Goal: Task Accomplishment & Management: Complete application form

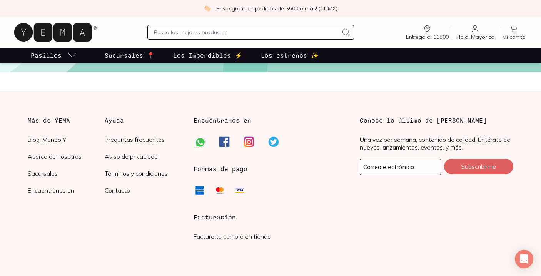
scroll to position [1914, 0]
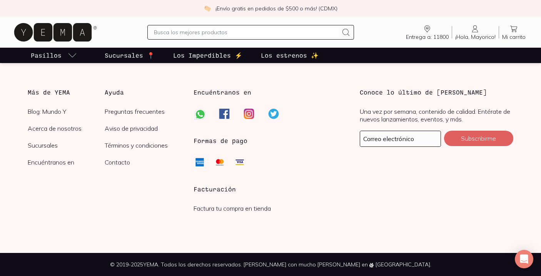
click at [238, 211] on link "Factura tu compra en tienda" at bounding box center [232, 209] width 77 height 8
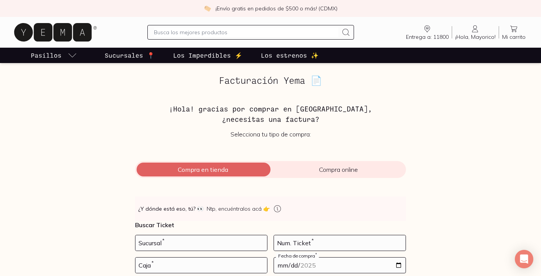
scroll to position [48, 0]
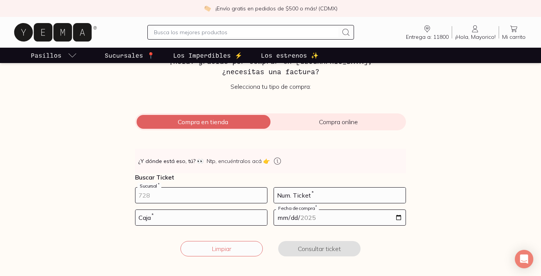
click at [215, 198] on input "number" at bounding box center [201, 195] width 132 height 15
type input "10002"
click at [341, 198] on input "number" at bounding box center [340, 195] width 132 height 15
type input "80"
click at [238, 220] on input "number" at bounding box center [201, 217] width 132 height 15
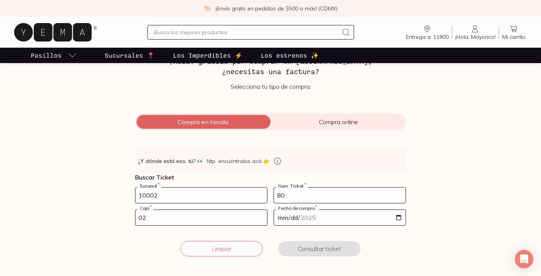
type input "02"
click at [381, 221] on input "date" at bounding box center [340, 217] width 132 height 15
click at [400, 220] on input "date" at bounding box center [340, 217] width 132 height 15
type input "[DATE]"
click at [327, 253] on button "Consultar ticket" at bounding box center [319, 248] width 82 height 15
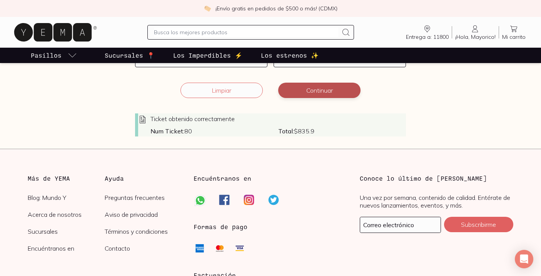
scroll to position [197, 0]
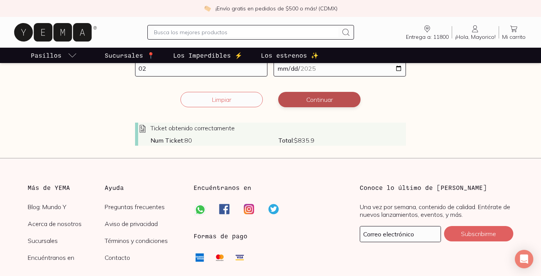
click at [330, 97] on button "Continuar" at bounding box center [319, 99] width 82 height 15
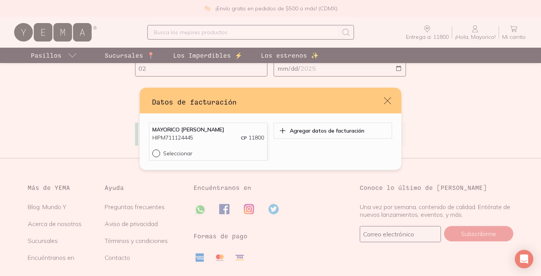
click at [158, 156] on div "default" at bounding box center [157, 154] width 11 height 8
click at [158, 156] on input "Seleccionar" at bounding box center [155, 153] width 6 height 6
radio input "true"
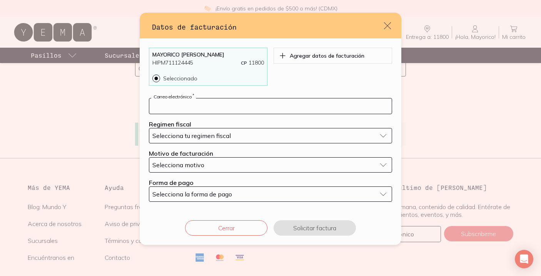
click at [206, 109] on input "default" at bounding box center [270, 106] width 242 height 15
type input "[EMAIL_ADDRESS][DOMAIN_NAME]"
click at [251, 134] on div "Selecciona tu regimen fiscal" at bounding box center [264, 136] width 224 height 8
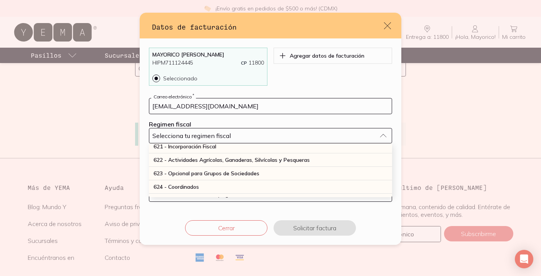
scroll to position [202, 0]
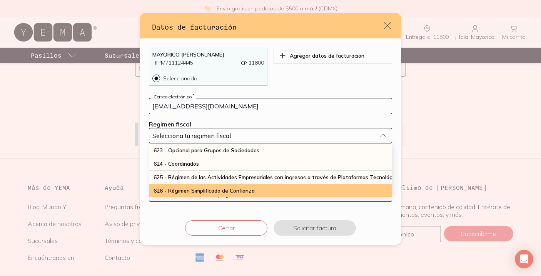
click at [220, 193] on span "626 - Régimen Simplificado de Confianza" at bounding box center [204, 190] width 101 height 7
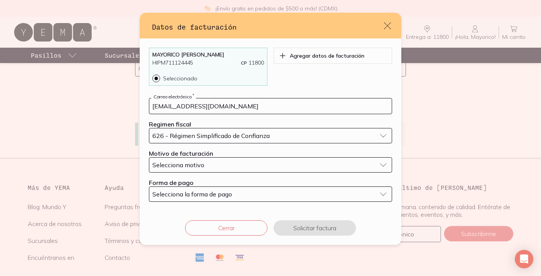
click at [316, 165] on div "Selecciona motivo" at bounding box center [264, 165] width 224 height 8
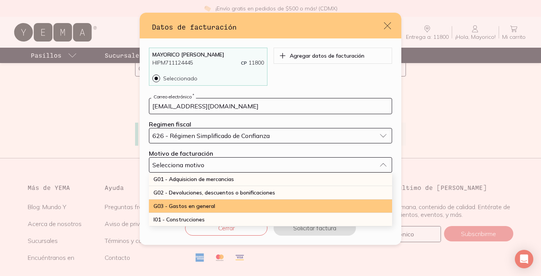
click at [293, 210] on div "G03 - Gastos en general" at bounding box center [270, 206] width 243 height 13
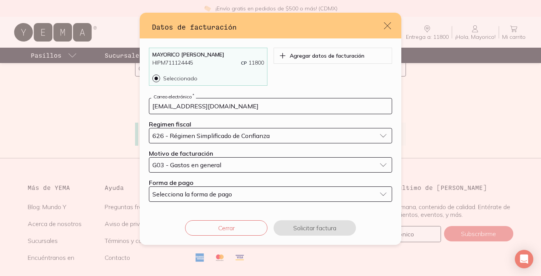
click at [382, 195] on button "Selecciona la forma de pago" at bounding box center [270, 194] width 243 height 15
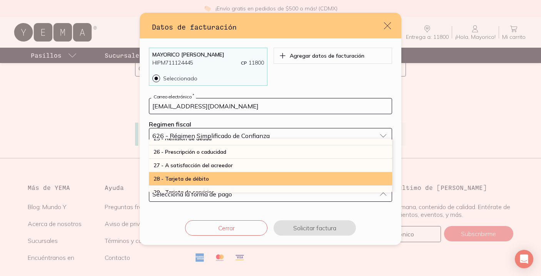
scroll to position [206, 0]
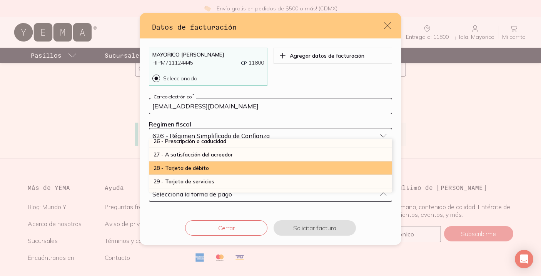
click at [328, 170] on div "28 - Tarjeta de débito" at bounding box center [270, 168] width 243 height 13
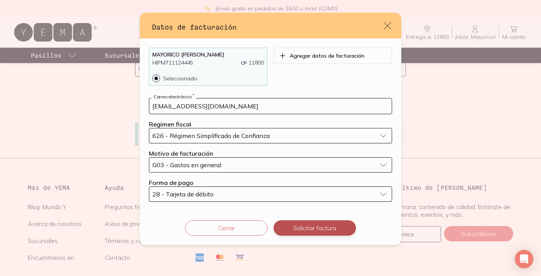
click at [320, 232] on button "Solicitar factura" at bounding box center [315, 228] width 82 height 15
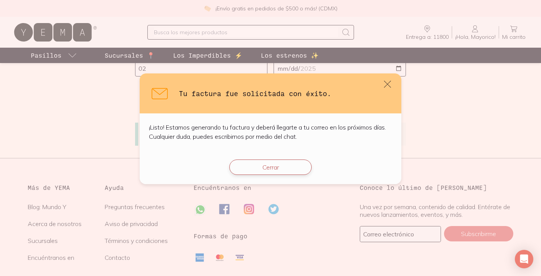
click at [276, 168] on button "Cerrar" at bounding box center [270, 167] width 82 height 15
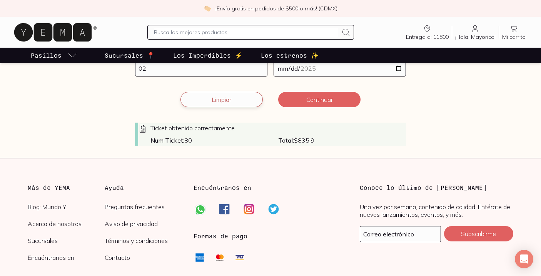
click at [246, 100] on button "Limpiar" at bounding box center [221, 99] width 82 height 15
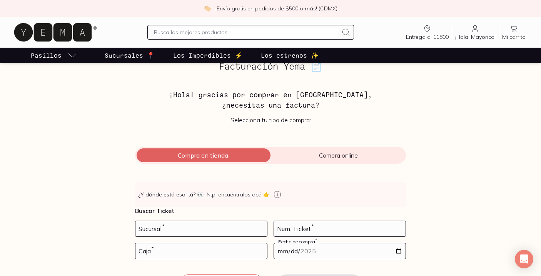
scroll to position [0, 0]
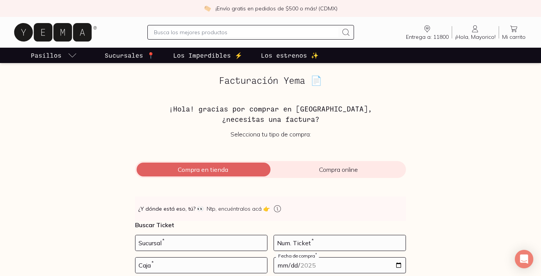
click at [475, 37] on span "¡Hola, Mayorico!" at bounding box center [475, 36] width 40 height 7
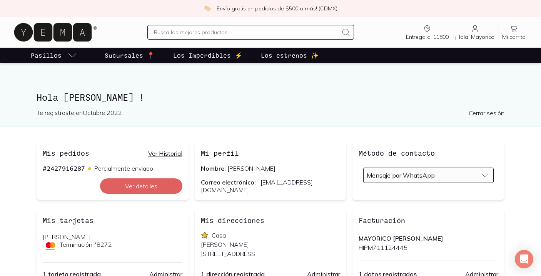
click at [496, 115] on link "Cerrar sesión" at bounding box center [487, 113] width 36 height 8
